Goal: Book appointment/travel/reservation

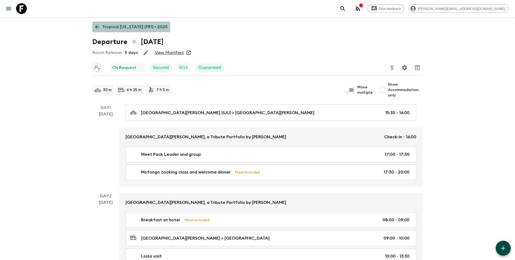
click at [119, 28] on p "Tropical [US_STATE] (PR1) • 2025" at bounding box center [134, 27] width 65 height 6
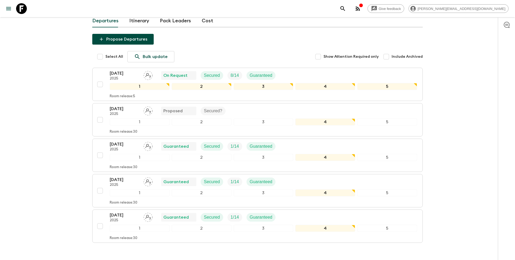
scroll to position [69, 0]
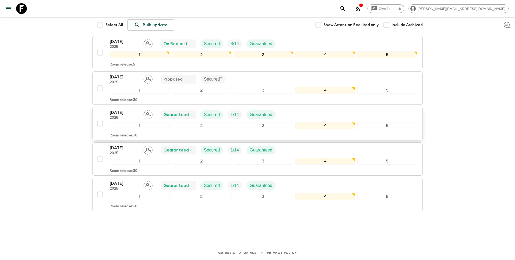
click at [123, 114] on p "[DATE]" at bounding box center [125, 112] width 30 height 6
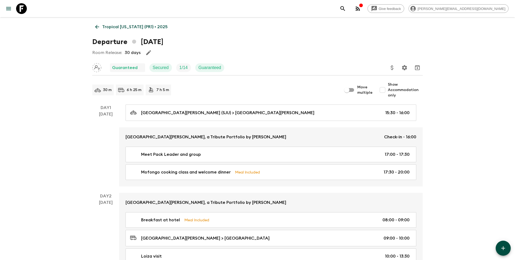
click at [126, 25] on p "Tropical [US_STATE] (PR1) • 2025" at bounding box center [134, 27] width 65 height 6
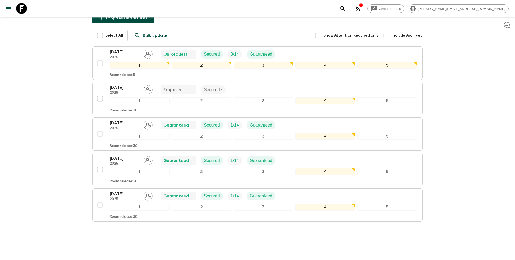
scroll to position [69, 0]
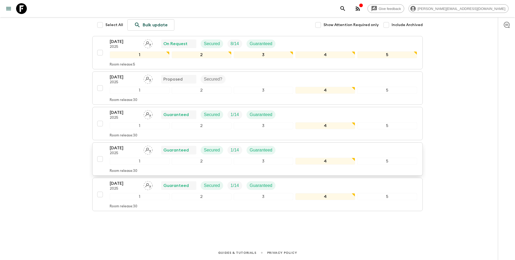
click at [118, 151] on p "[DATE]" at bounding box center [125, 148] width 30 height 6
